Goal: Information Seeking & Learning: Learn about a topic

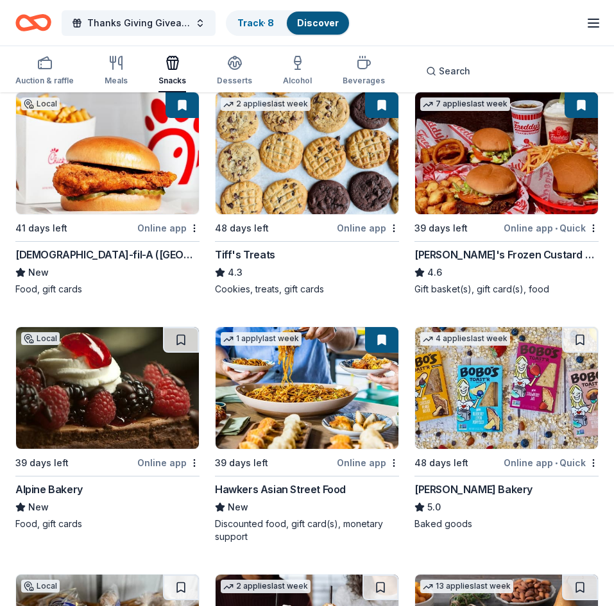
scroll to position [156, 0]
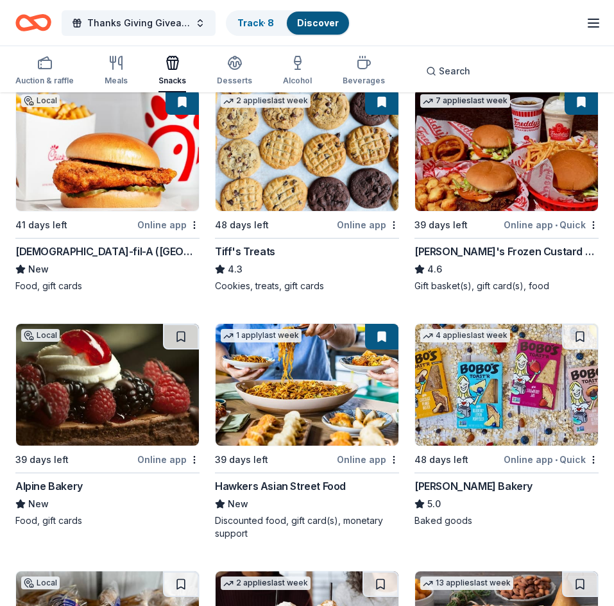
click at [590, 23] on line "button" at bounding box center [593, 23] width 10 height 0
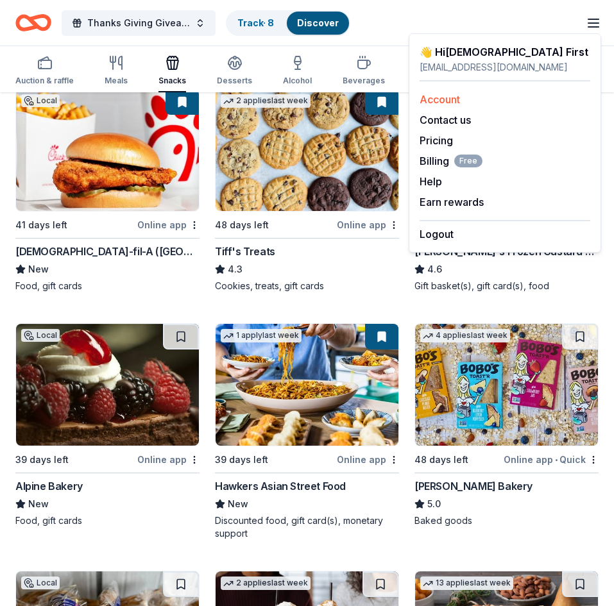
click at [446, 99] on link "Account" at bounding box center [439, 99] width 40 height 13
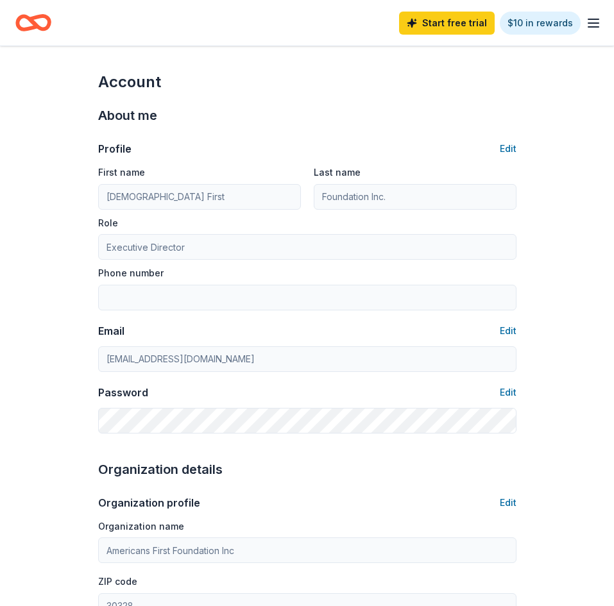
click at [42, 18] on icon "Home" at bounding box center [33, 23] width 36 height 30
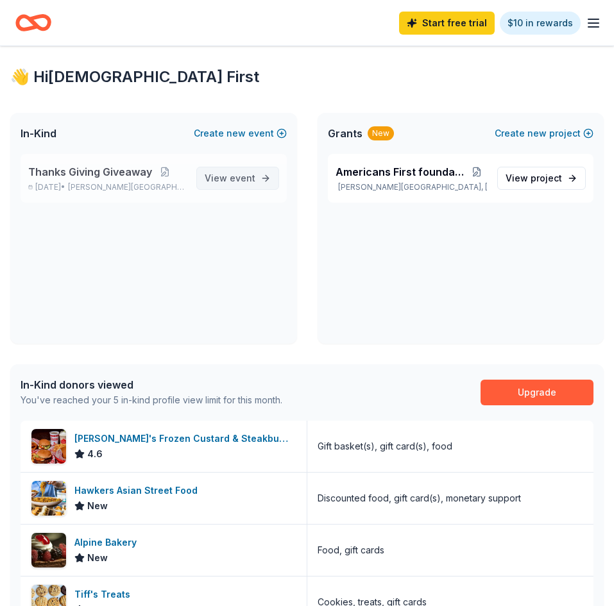
click at [231, 184] on span "View event" at bounding box center [230, 178] width 51 height 15
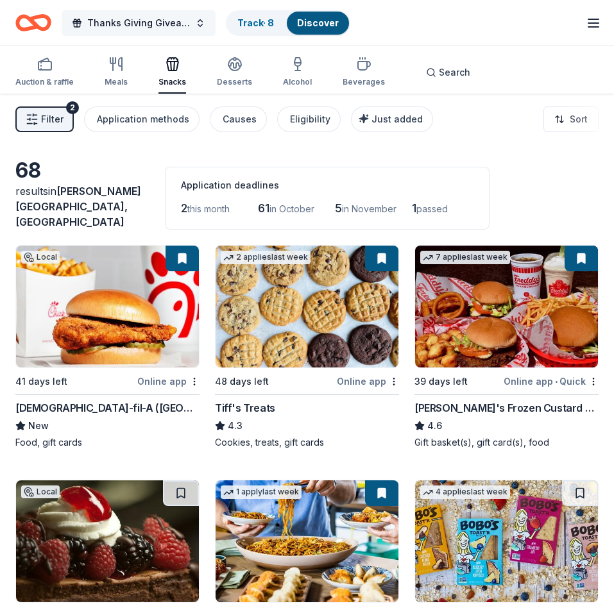
click at [152, 26] on span "Thanks Giving Giveaway" at bounding box center [138, 22] width 103 height 15
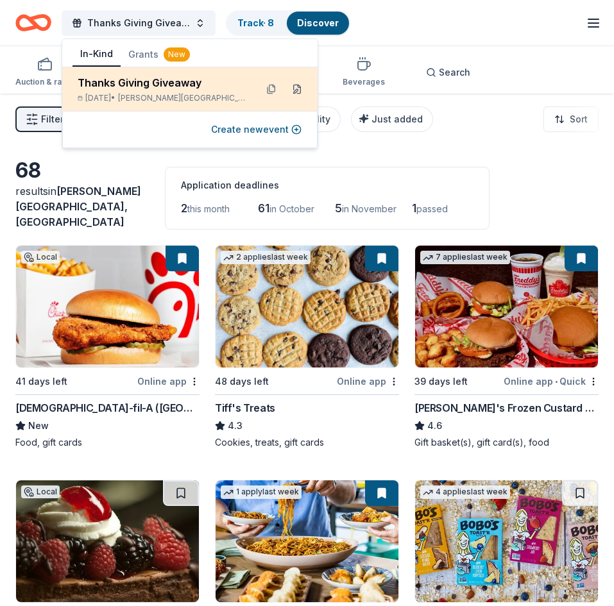
click at [287, 91] on button at bounding box center [297, 89] width 21 height 21
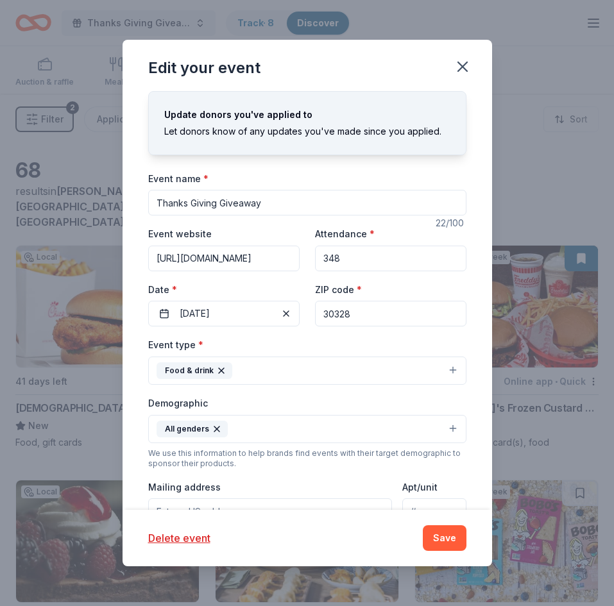
click at [371, 460] on div "We use this information to help brands find events with their target demographi…" at bounding box center [307, 458] width 318 height 21
click at [482, 272] on div "Update donors you've applied to Let donors know of any updates you've made sinc…" at bounding box center [306, 300] width 369 height 419
click at [467, 473] on div "Update donors you've applied to Let donors know of any updates you've made sinc…" at bounding box center [306, 300] width 369 height 419
click at [418, 436] on button "All genders" at bounding box center [307, 429] width 318 height 28
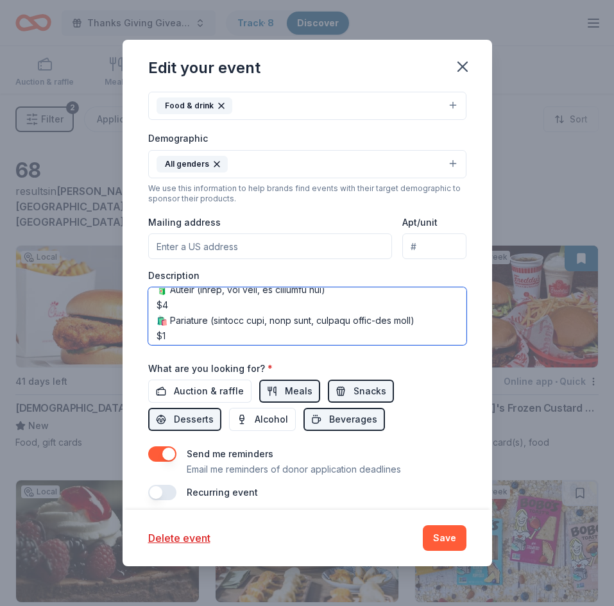
scroll to position [708, 0]
drag, startPoint x: 159, startPoint y: 297, endPoint x: 438, endPoint y: 341, distance: 282.3
click at [438, 341] on textarea at bounding box center [307, 316] width 318 height 58
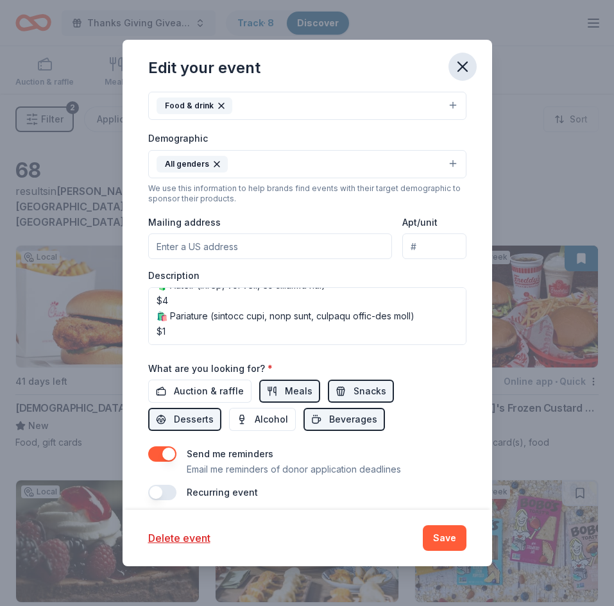
click at [462, 67] on icon "button" at bounding box center [462, 66] width 9 height 9
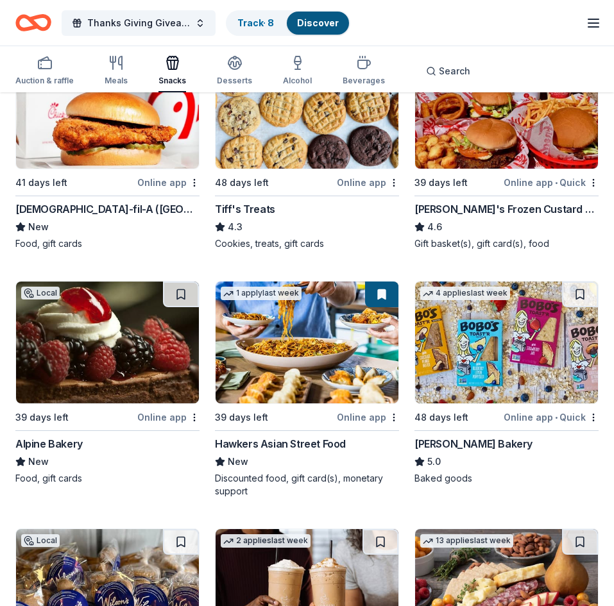
scroll to position [205, 0]
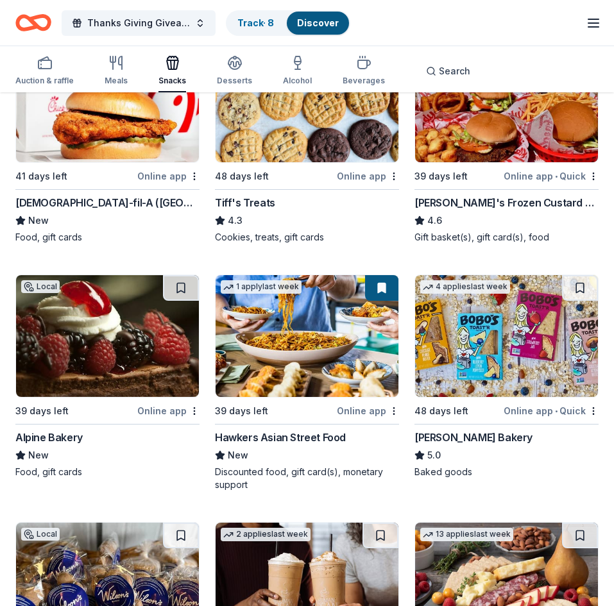
click at [463, 314] on img at bounding box center [506, 336] width 183 height 122
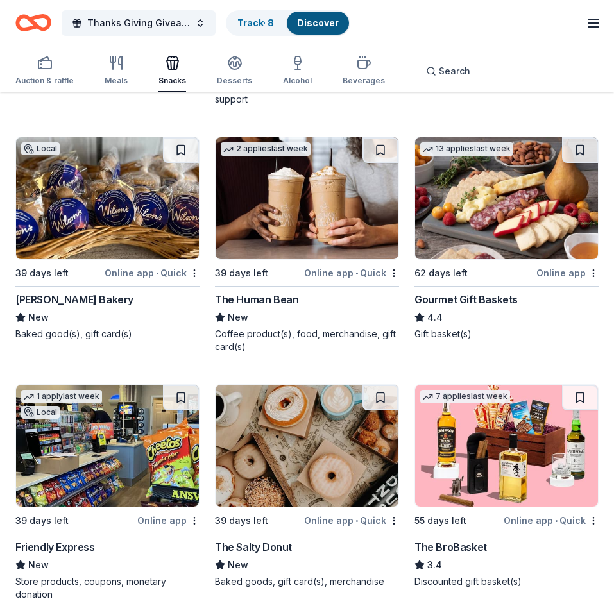
scroll to position [590, 0]
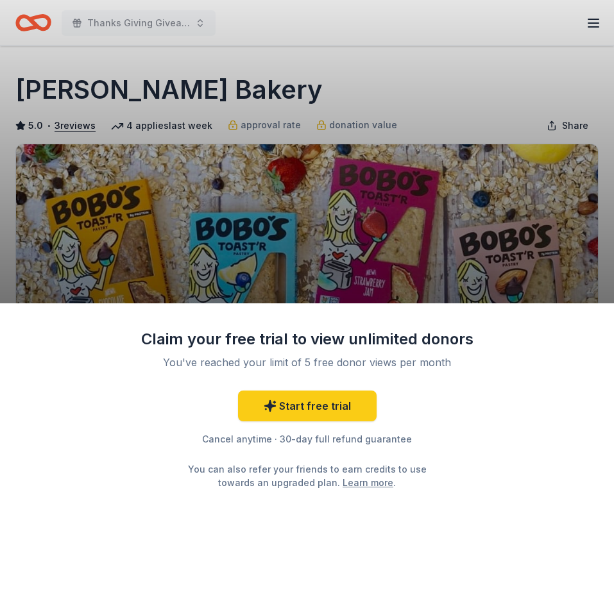
click at [467, 268] on div "Claim your free trial to view unlimited donors You've reached your limit of 5 f…" at bounding box center [307, 303] width 614 height 606
